Goal: Task Accomplishment & Management: Use online tool/utility

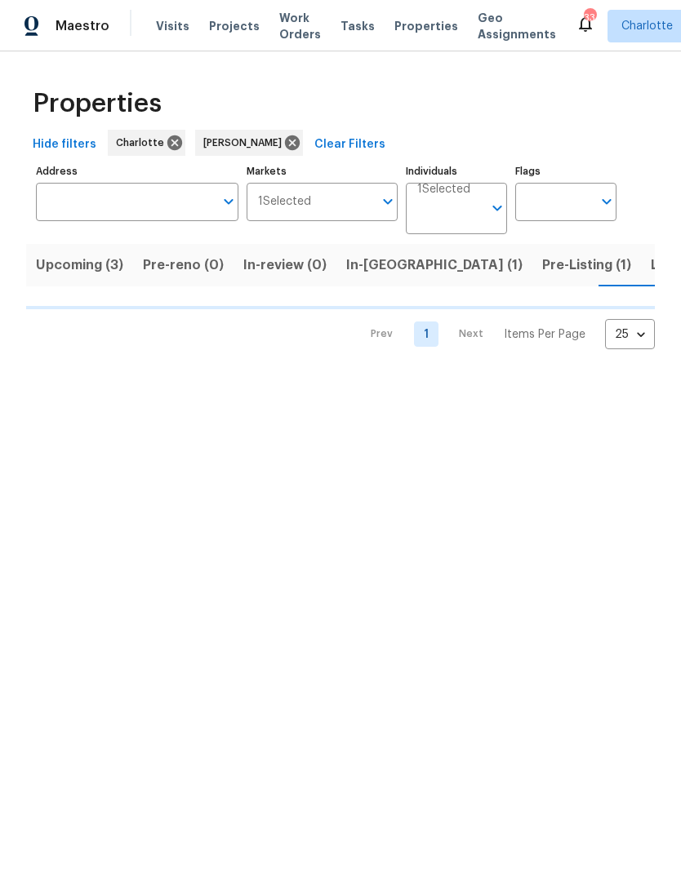
scroll to position [0, 24]
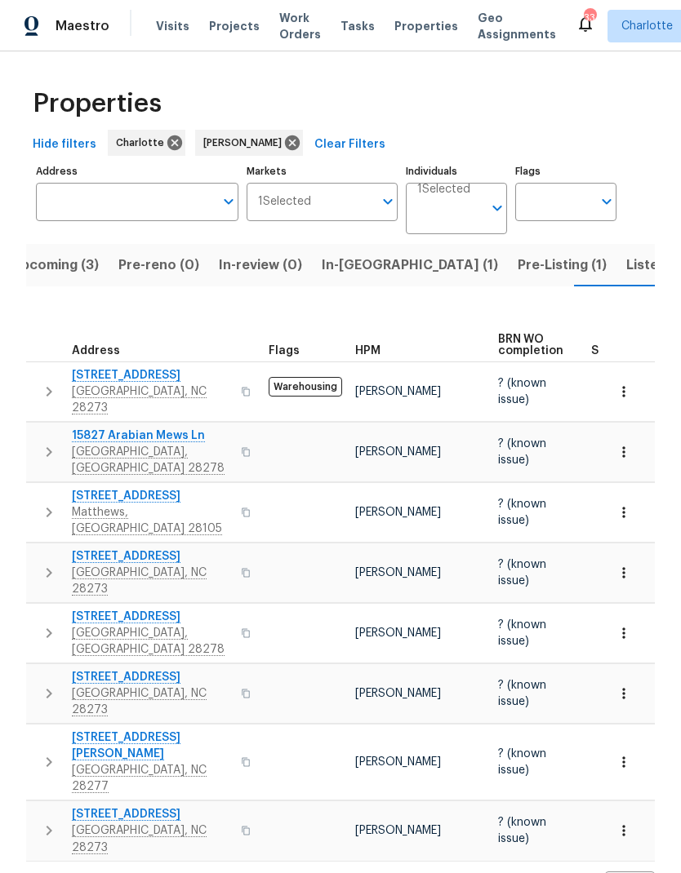
click at [508, 277] on button "Pre-Listing (1)" at bounding box center [562, 265] width 109 height 42
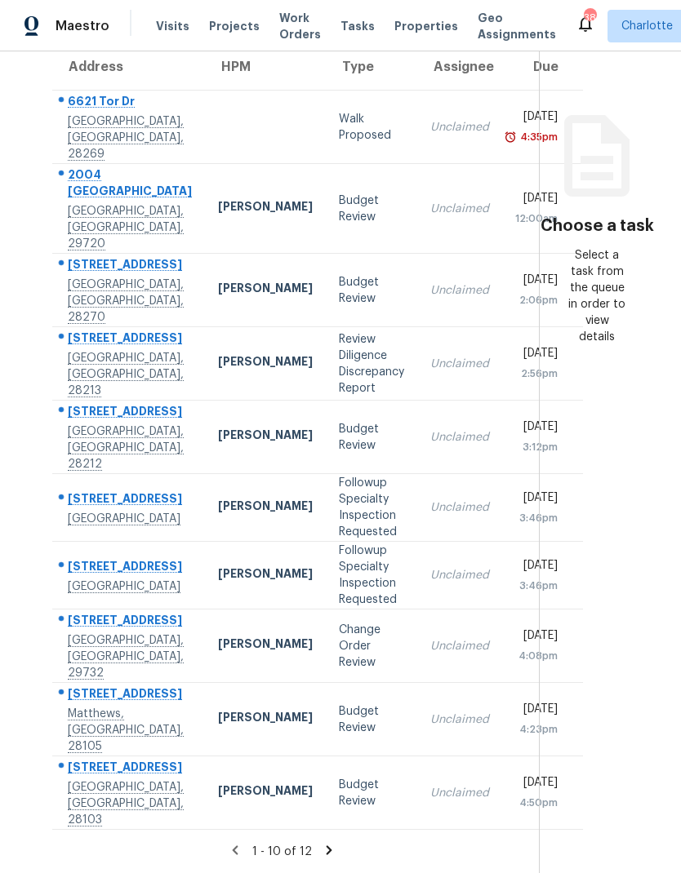
scroll to position [65, 0]
click at [322, 849] on icon at bounding box center [329, 850] width 15 height 15
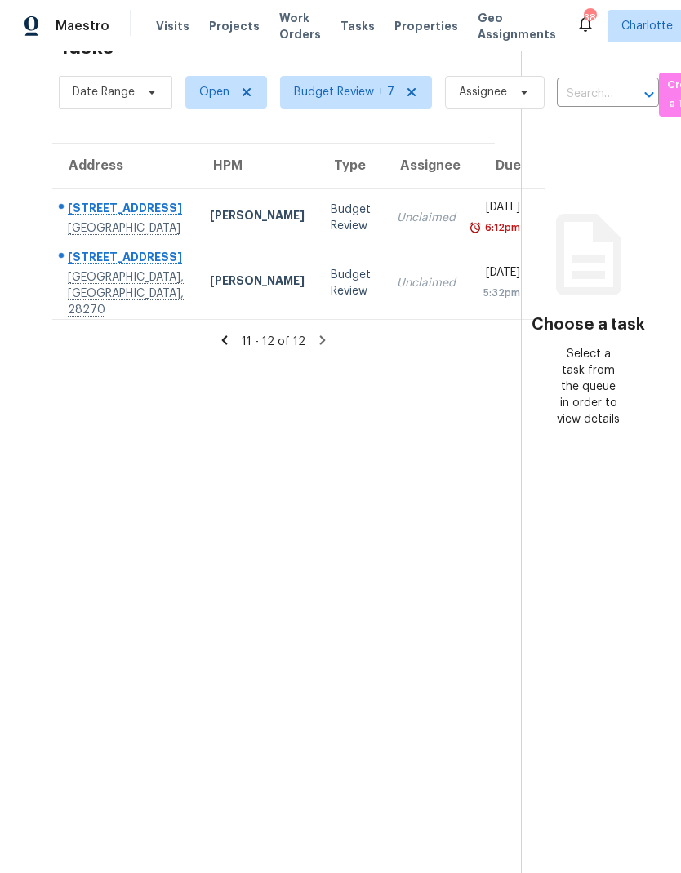
click at [217, 333] on icon at bounding box center [224, 340] width 15 height 15
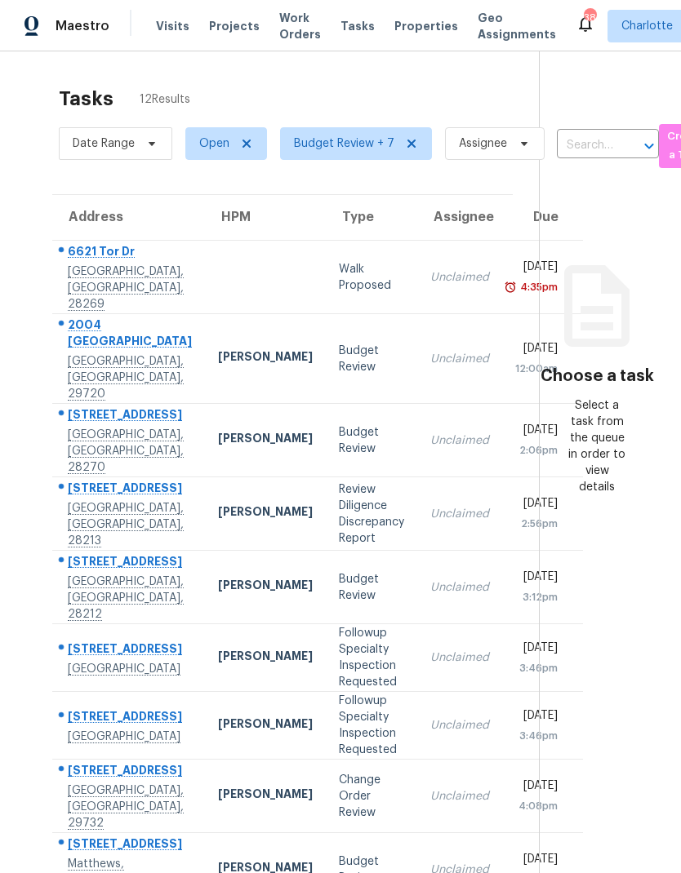
scroll to position [0, 0]
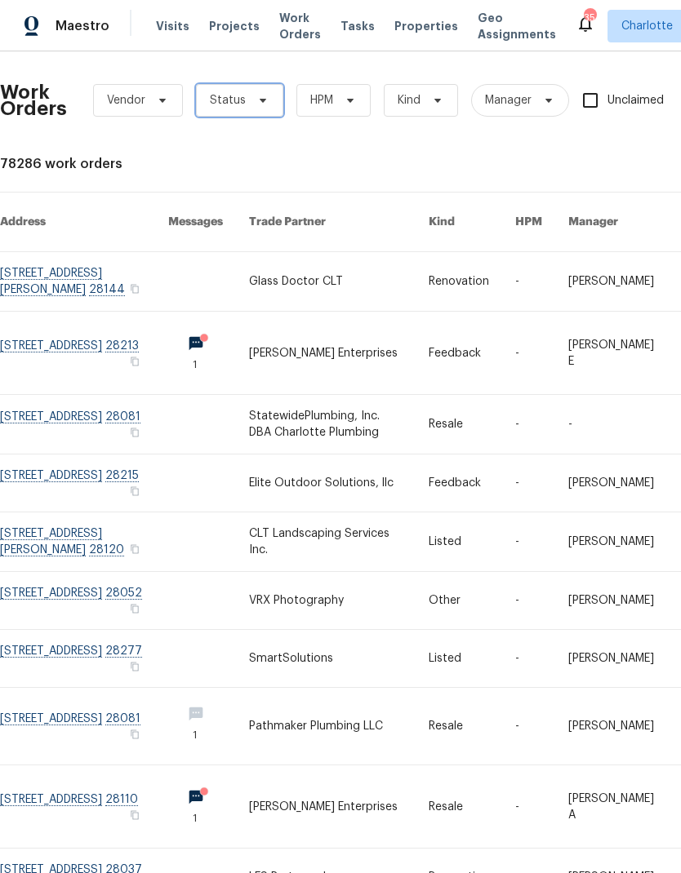
click at [260, 110] on span "Status" at bounding box center [239, 100] width 87 height 33
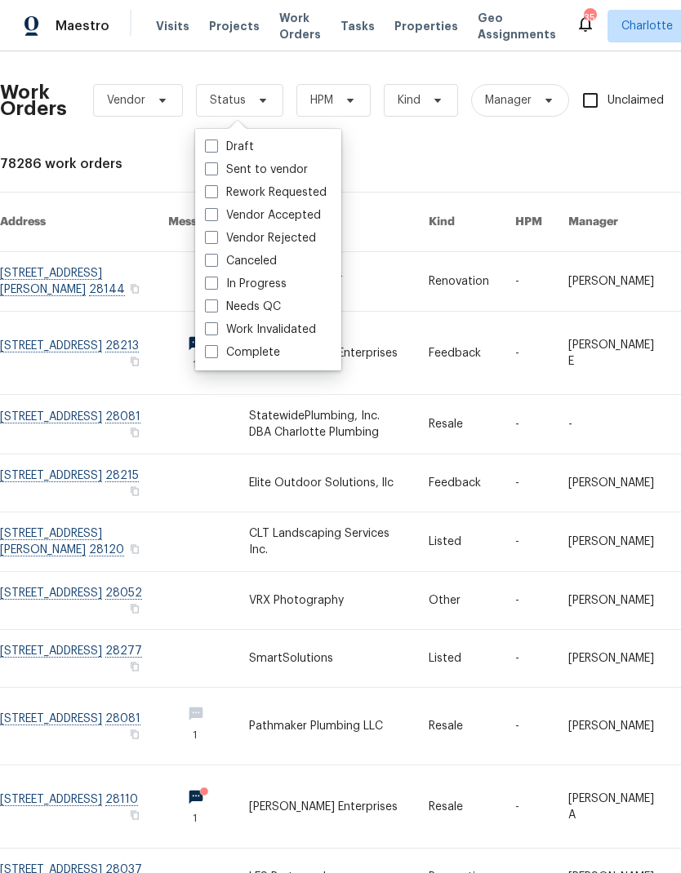
click at [273, 313] on label "Needs QC" at bounding box center [243, 307] width 76 height 16
click at [215, 309] on input "Needs QC" at bounding box center [210, 304] width 11 height 11
checkbox input "true"
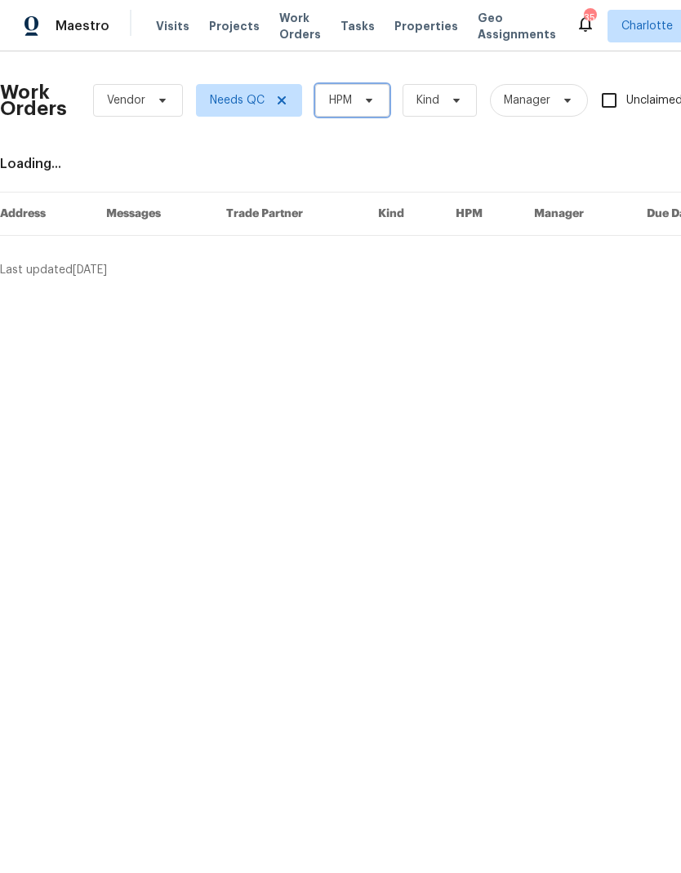
click at [353, 110] on span "HPM" at bounding box center [352, 100] width 74 height 33
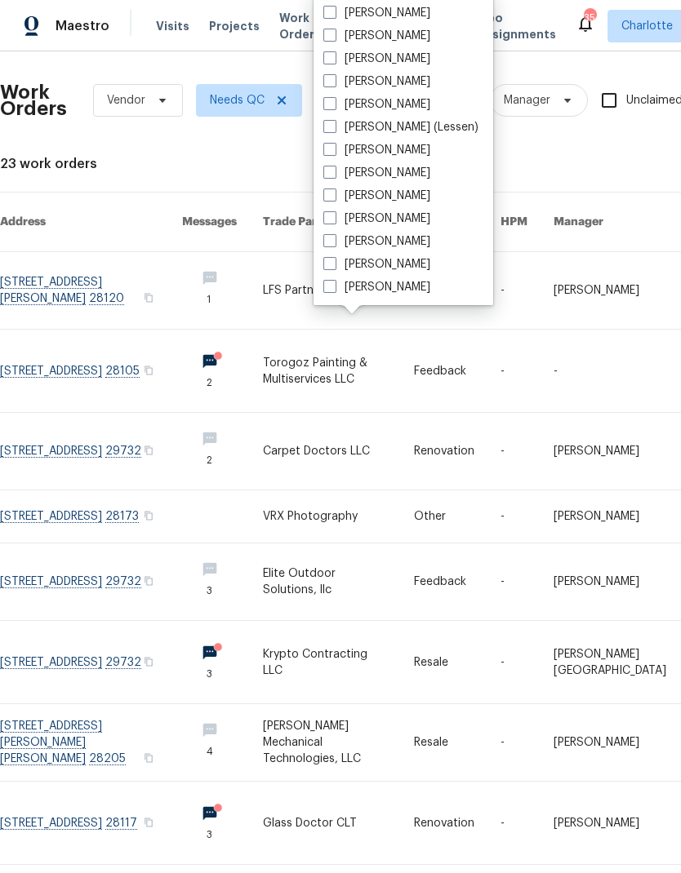
scroll to position [202, 0]
click at [394, 295] on label "[PERSON_NAME]" at bounding box center [376, 287] width 107 height 16
click at [334, 290] on input "[PERSON_NAME]" at bounding box center [328, 284] width 11 height 11
checkbox input "true"
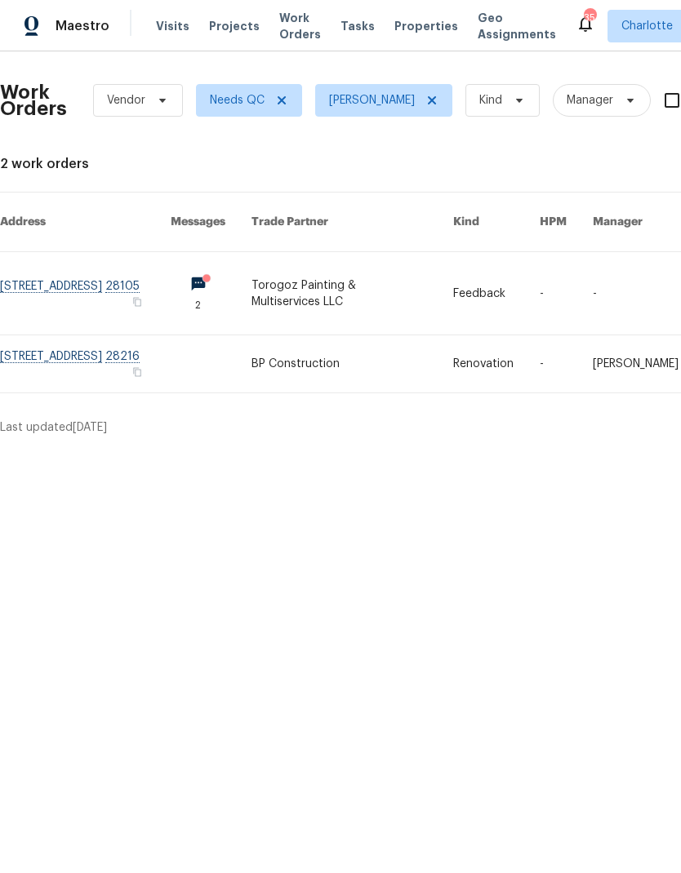
click at [80, 29] on span "Maestro" at bounding box center [82, 26] width 54 height 16
